Goal: Task Accomplishment & Management: Manage account settings

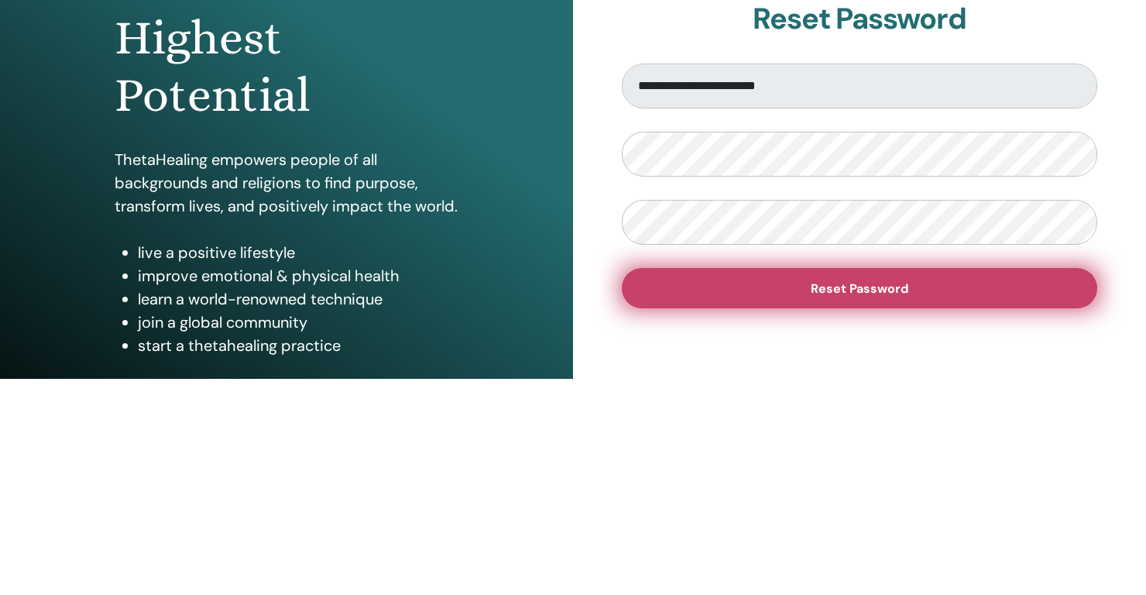
click at [911, 500] on button "Reset Password" at bounding box center [859, 505] width 475 height 40
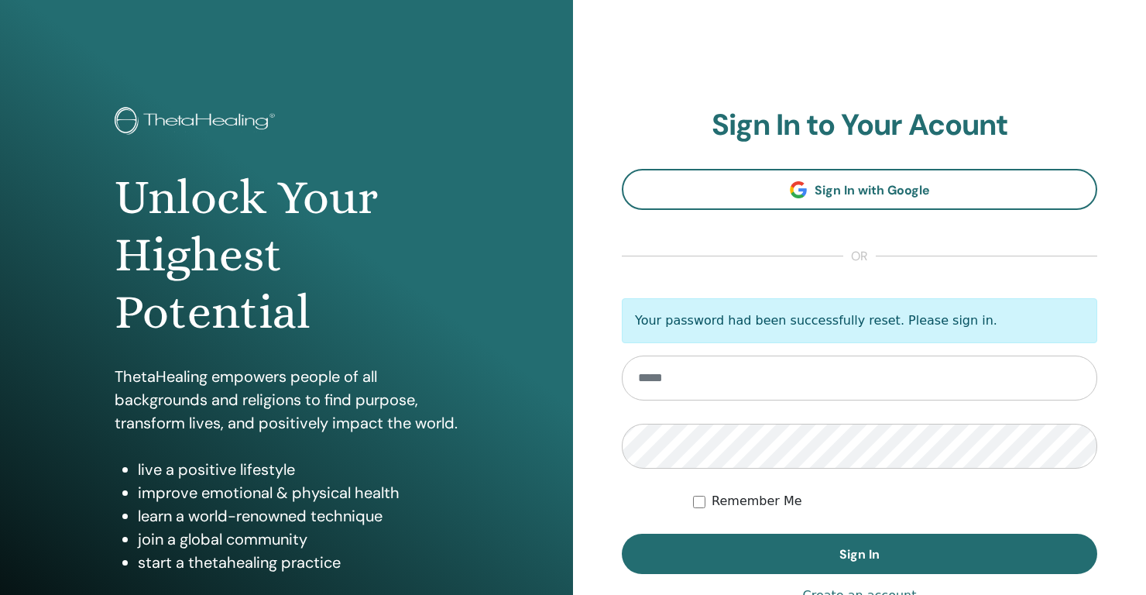
click at [726, 383] on input "email" at bounding box center [859, 377] width 475 height 45
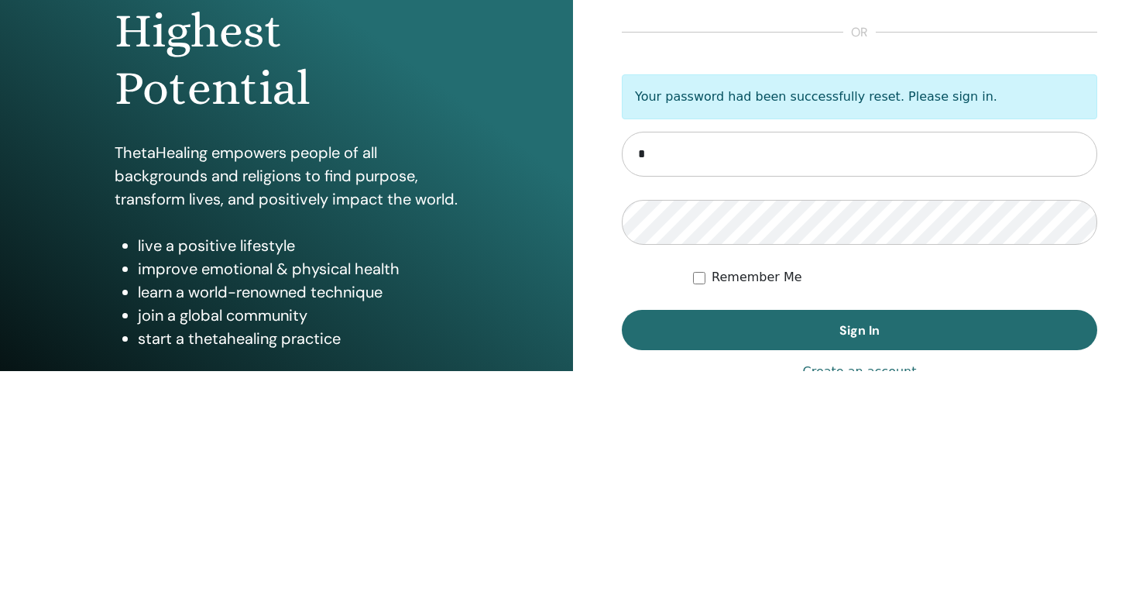
type input "**********"
click at [622, 534] on button "Sign In" at bounding box center [859, 554] width 475 height 40
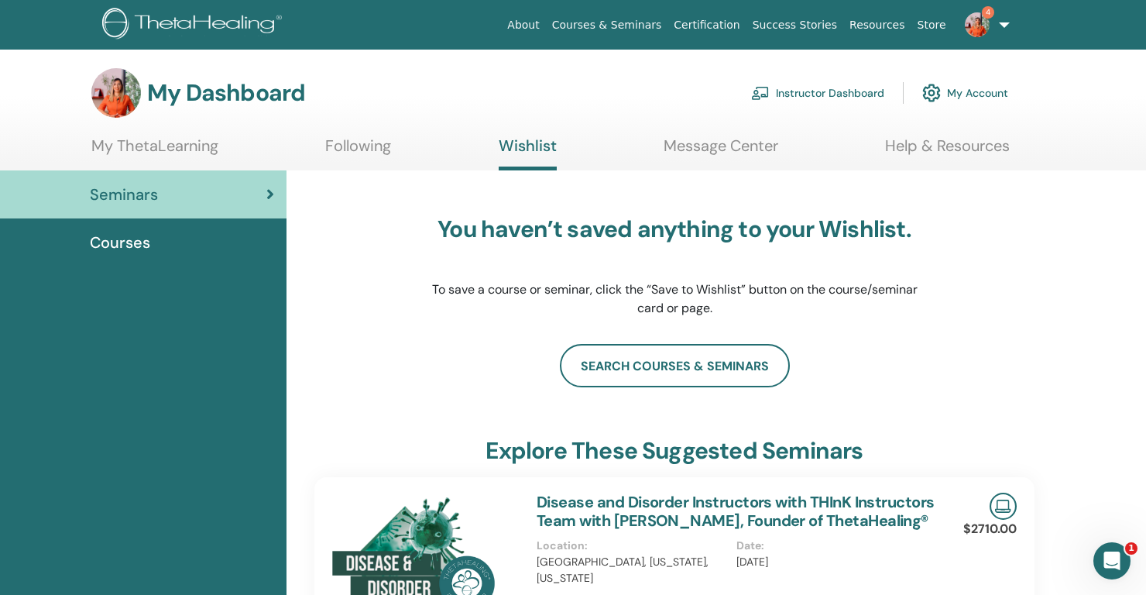
click at [829, 91] on link "Instructor Dashboard" at bounding box center [817, 93] width 133 height 34
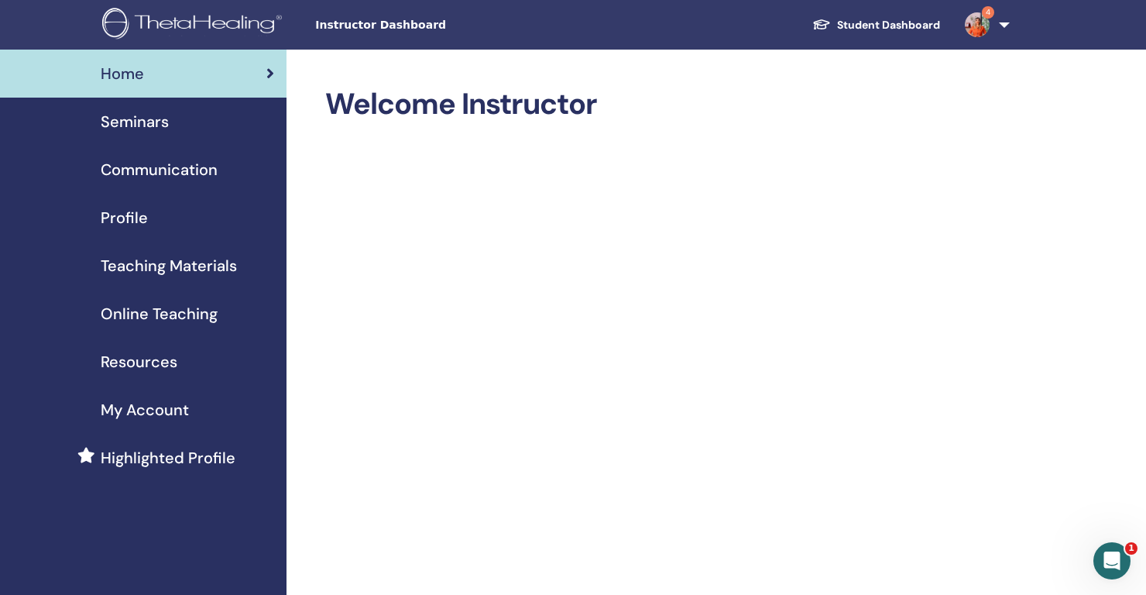
click at [139, 126] on span "Seminars" at bounding box center [135, 121] width 68 height 23
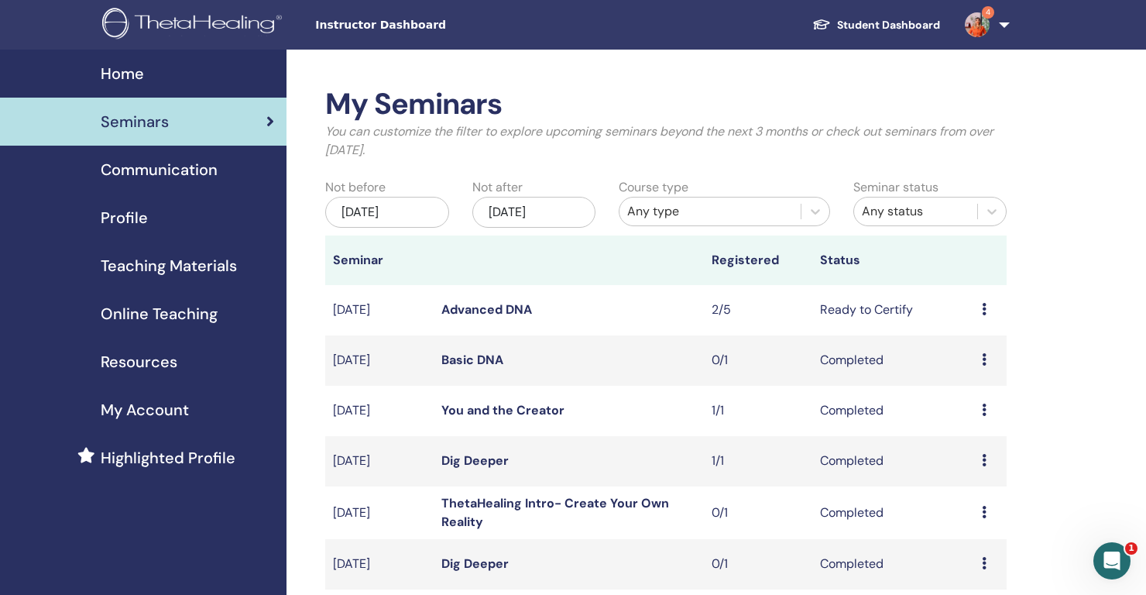
click at [984, 310] on icon at bounding box center [984, 309] width 5 height 12
click at [991, 372] on link "Attendees" at bounding box center [975, 369] width 59 height 16
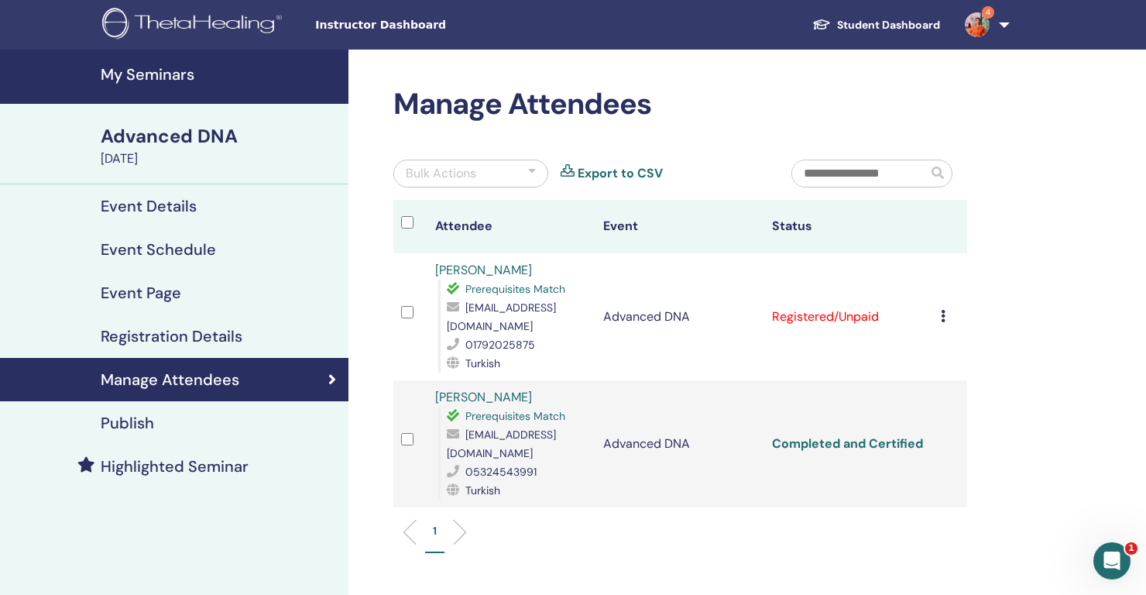
click at [883, 435] on link "Completed and Certified" at bounding box center [847, 443] width 151 height 16
click at [873, 435] on link "Completed and Certified" at bounding box center [847, 443] width 151 height 16
click at [866, 435] on link "Completed and Certified" at bounding box center [847, 443] width 151 height 16
click at [856, 435] on link "Completed and Certified" at bounding box center [847, 443] width 151 height 16
click at [851, 435] on link "Completed and Certified" at bounding box center [847, 443] width 151 height 16
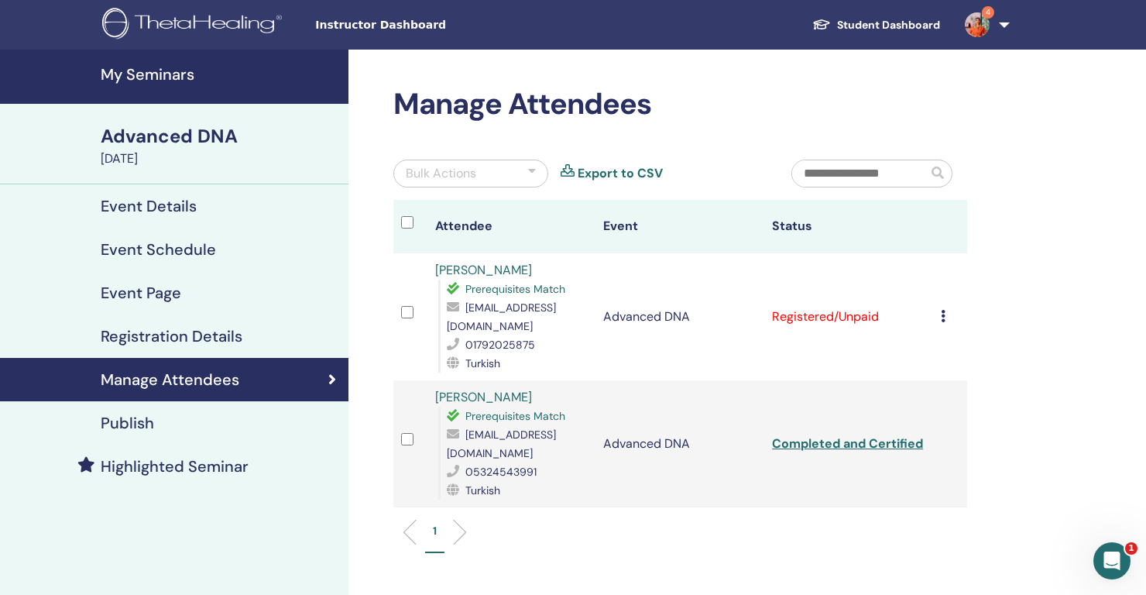
click at [949, 307] on div "Cancel Registration Do not auto-certify Mark as Paid Mark as Unpaid Mark as Abs…" at bounding box center [950, 316] width 19 height 19
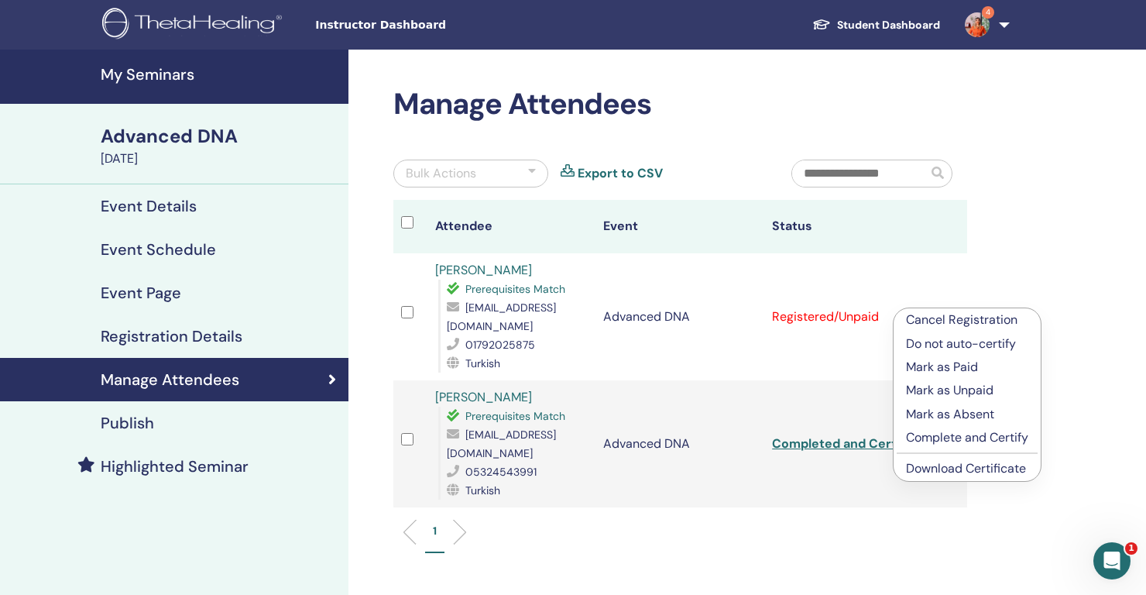
click at [930, 440] on p "Complete and Certify" at bounding box center [967, 437] width 122 height 19
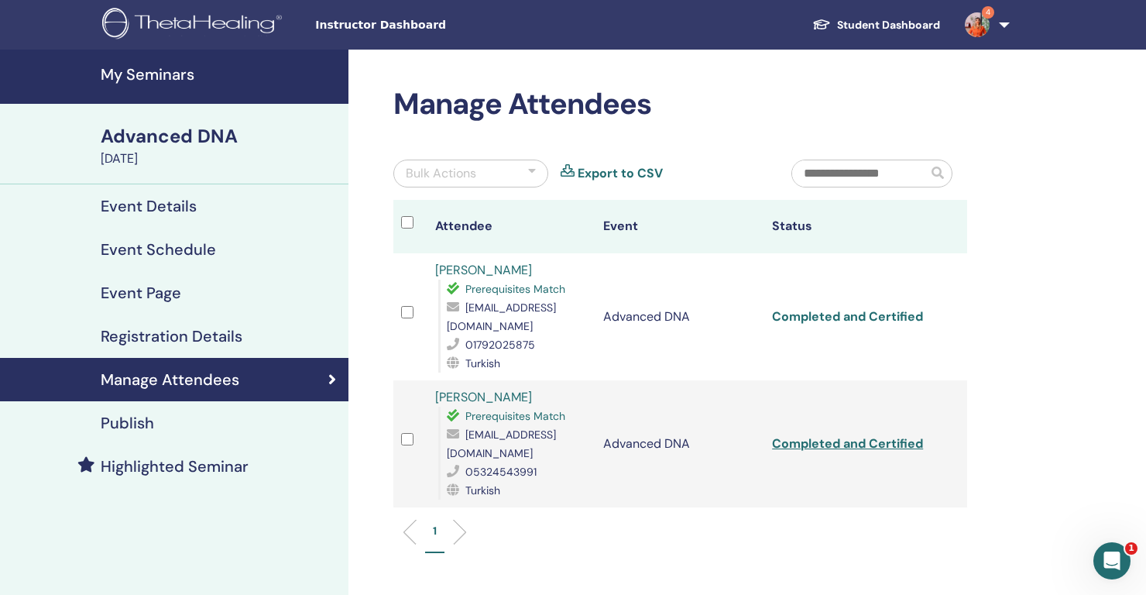
click at [862, 308] on link "Completed and Certified" at bounding box center [847, 316] width 151 height 16
click at [845, 308] on link "Completed and Certified" at bounding box center [847, 316] width 151 height 16
click at [476, 275] on link "[PERSON_NAME]" at bounding box center [483, 270] width 97 height 16
click at [880, 308] on link "Completed and Certified" at bounding box center [847, 316] width 151 height 16
click at [813, 311] on link "Completed and Certified" at bounding box center [847, 316] width 151 height 16
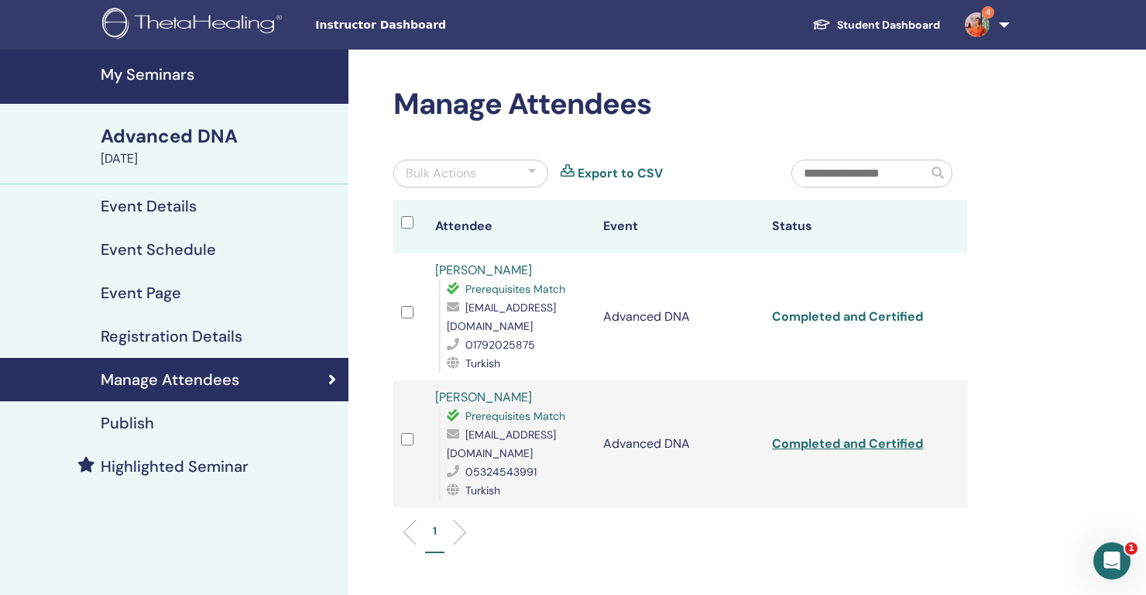
click at [862, 308] on link "Completed and Certified" at bounding box center [847, 316] width 151 height 16
click at [854, 435] on link "Completed and Certified" at bounding box center [847, 443] width 151 height 16
click at [847, 435] on link "Completed and Certified" at bounding box center [847, 443] width 151 height 16
click at [843, 435] on link "Completed and Certified" at bounding box center [847, 443] width 151 height 16
click at [835, 435] on link "Completed and Certified" at bounding box center [847, 443] width 151 height 16
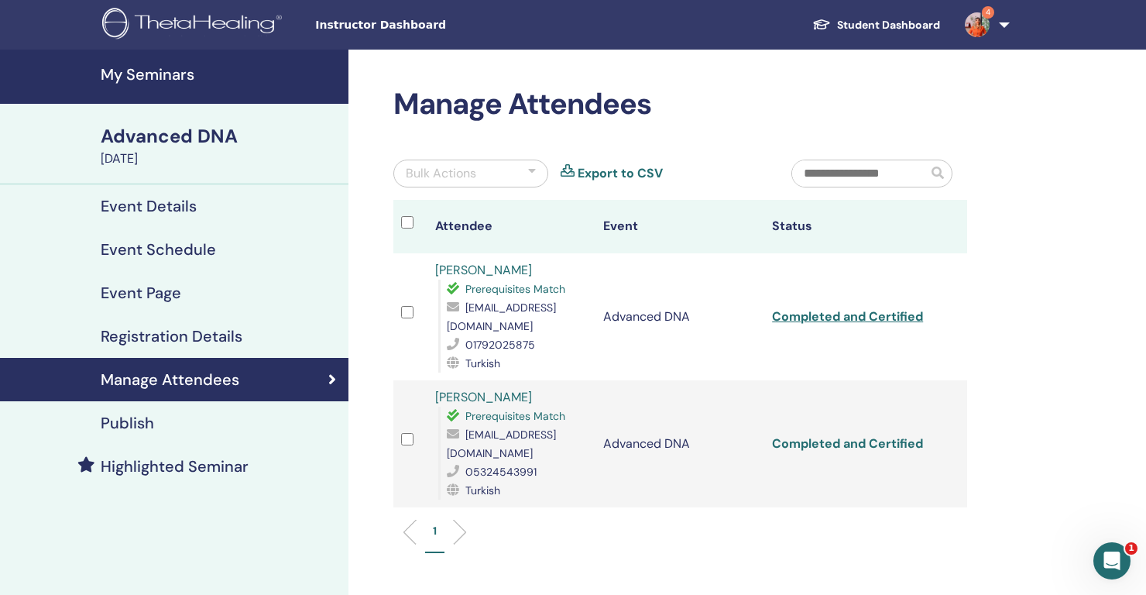
click at [842, 435] on link "Completed and Certified" at bounding box center [847, 443] width 151 height 16
click at [831, 435] on link "Completed and Certified" at bounding box center [847, 443] width 151 height 16
click at [830, 435] on link "Completed and Certified" at bounding box center [847, 443] width 151 height 16
click at [853, 312] on link "Completed and Certified" at bounding box center [847, 316] width 151 height 16
click at [857, 308] on link "Completed and Certified" at bounding box center [847, 316] width 151 height 16
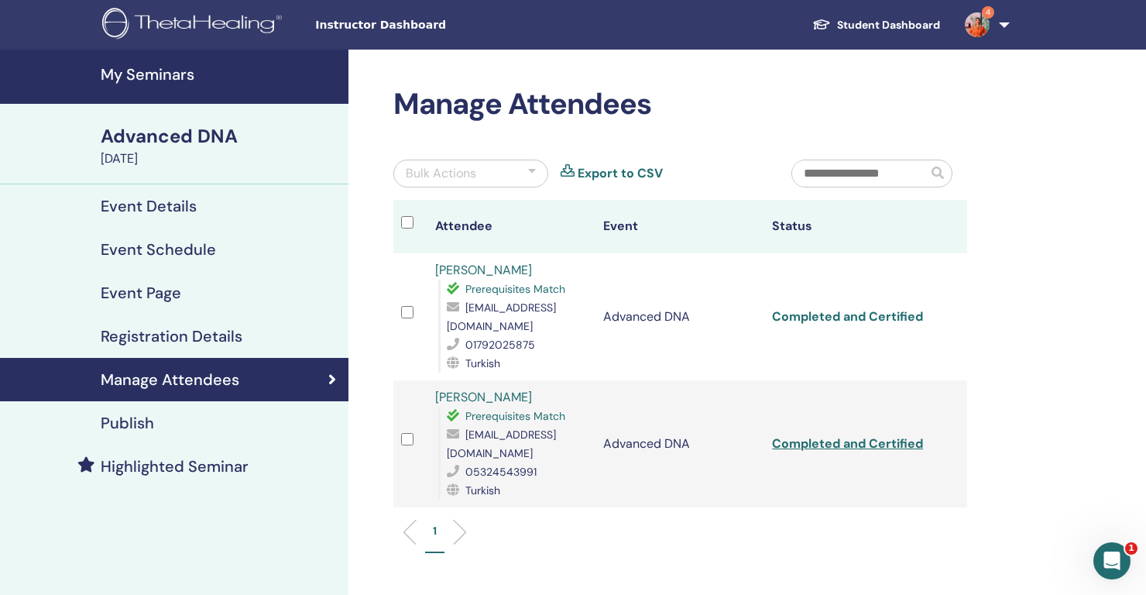
click at [850, 308] on link "Completed and Certified" at bounding box center [847, 316] width 151 height 16
click at [815, 308] on link "Completed and Certified" at bounding box center [847, 316] width 151 height 16
click at [915, 308] on link "Completed and Certified" at bounding box center [847, 316] width 151 height 16
click at [592, 166] on link "Export to CSV" at bounding box center [620, 173] width 85 height 19
click at [580, 166] on link "Export to CSV" at bounding box center [620, 173] width 85 height 19
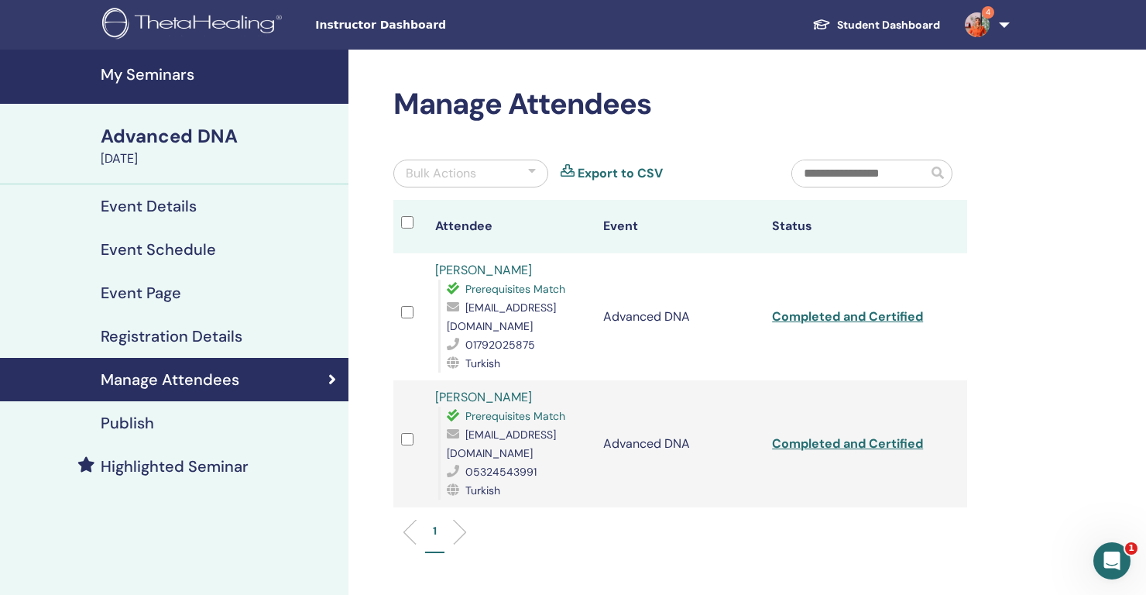
click at [580, 177] on link "Export to CSV" at bounding box center [620, 173] width 85 height 19
click at [580, 172] on link "Export to CSV" at bounding box center [620, 173] width 85 height 19
click at [825, 315] on link "Completed and Certified" at bounding box center [847, 316] width 151 height 16
click at [829, 308] on link "Completed and Certified" at bounding box center [847, 316] width 151 height 16
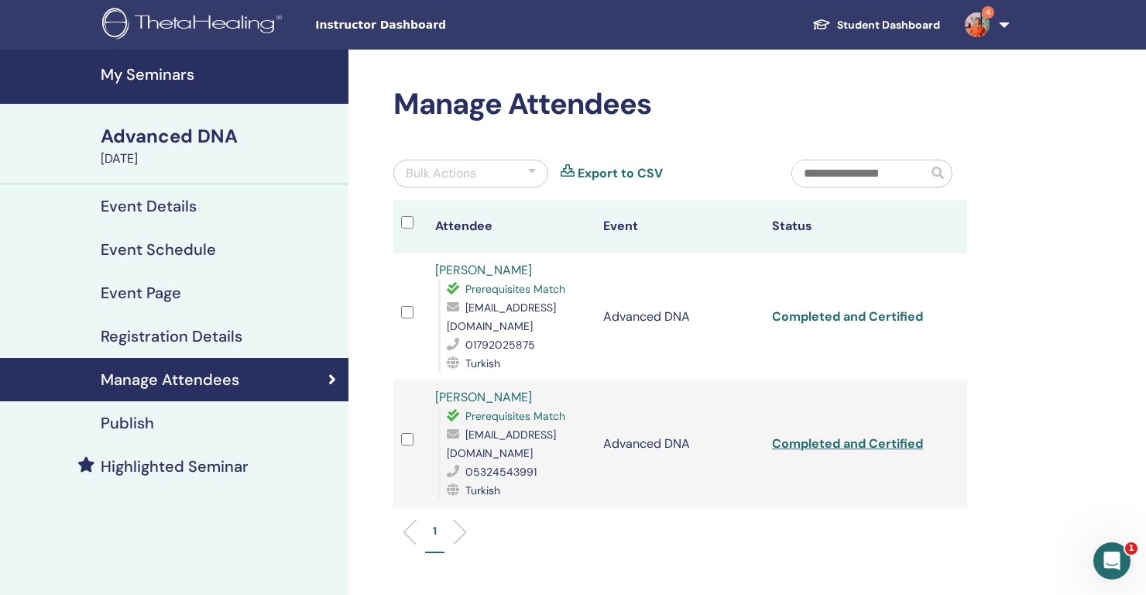
click at [819, 308] on link "Completed and Certified" at bounding box center [847, 316] width 151 height 16
click at [843, 435] on link "Completed and Certified" at bounding box center [847, 443] width 151 height 16
click at [850, 308] on link "Completed and Certified" at bounding box center [847, 316] width 151 height 16
click at [848, 435] on link "Completed and Certified" at bounding box center [847, 443] width 151 height 16
click at [861, 435] on link "Completed and Certified" at bounding box center [847, 443] width 151 height 16
